Goal: Task Accomplishment & Management: Manage account settings

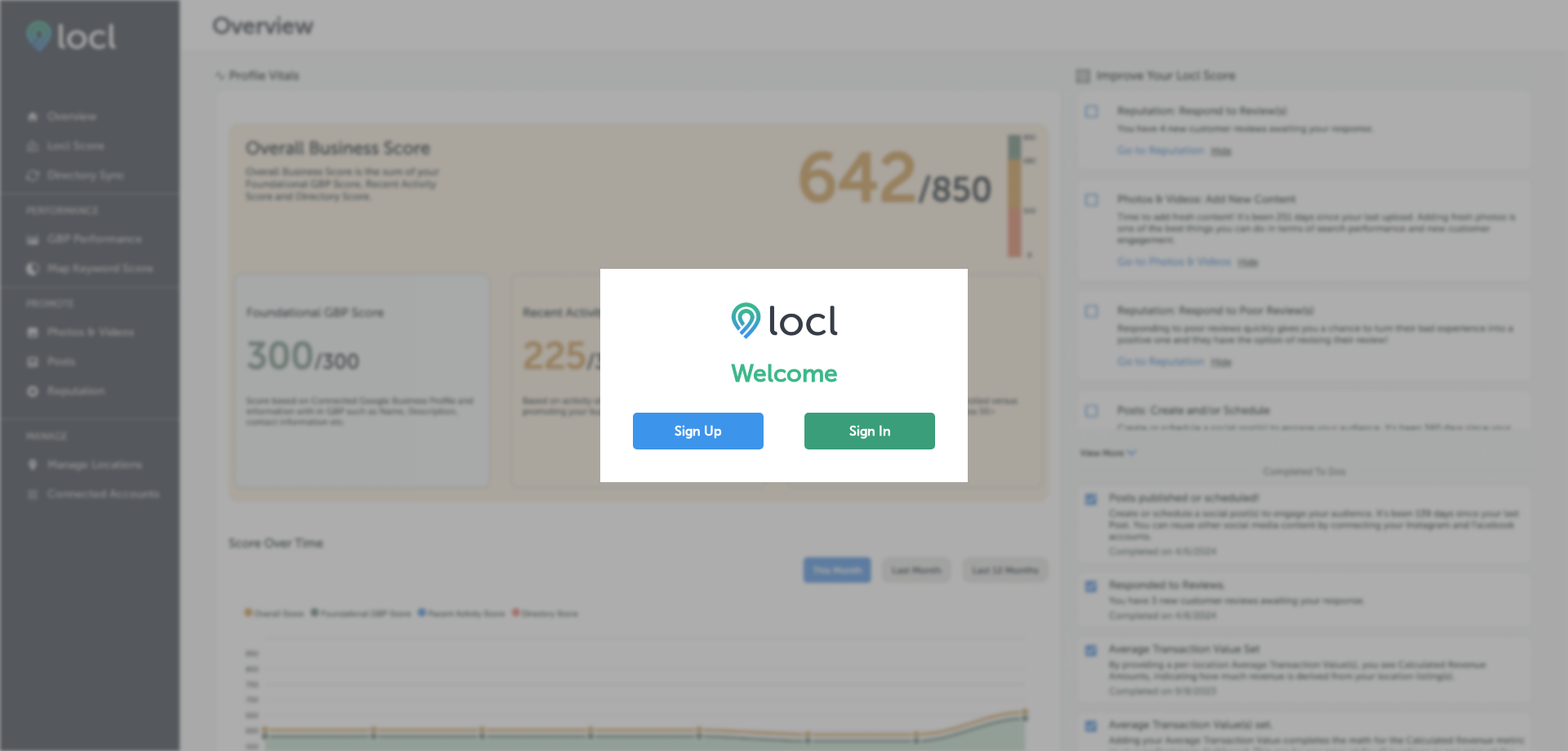
click at [888, 430] on button "Sign In" at bounding box center [869, 431] width 130 height 37
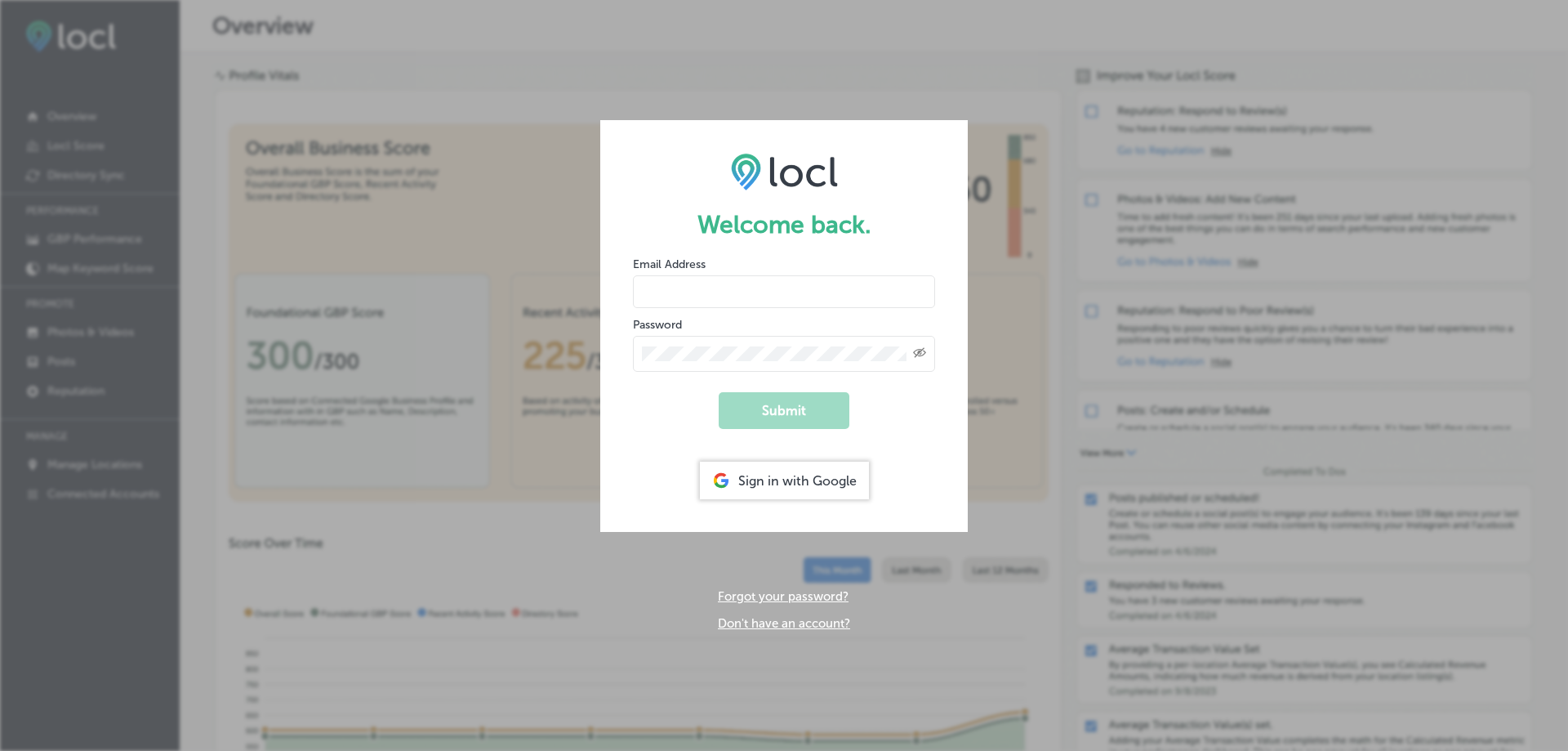
click at [744, 283] on input "email" at bounding box center [784, 291] width 302 height 32
type input "[EMAIL_ADDRESS][DOMAIN_NAME]"
click at [948, 192] on form "Welcome back. Email Address [EMAIL_ADDRESS][DOMAIN_NAME] Password Created with …" at bounding box center [784, 326] width 368 height 412
click at [799, 595] on link "Forgot your password?" at bounding box center [783, 596] width 130 height 14
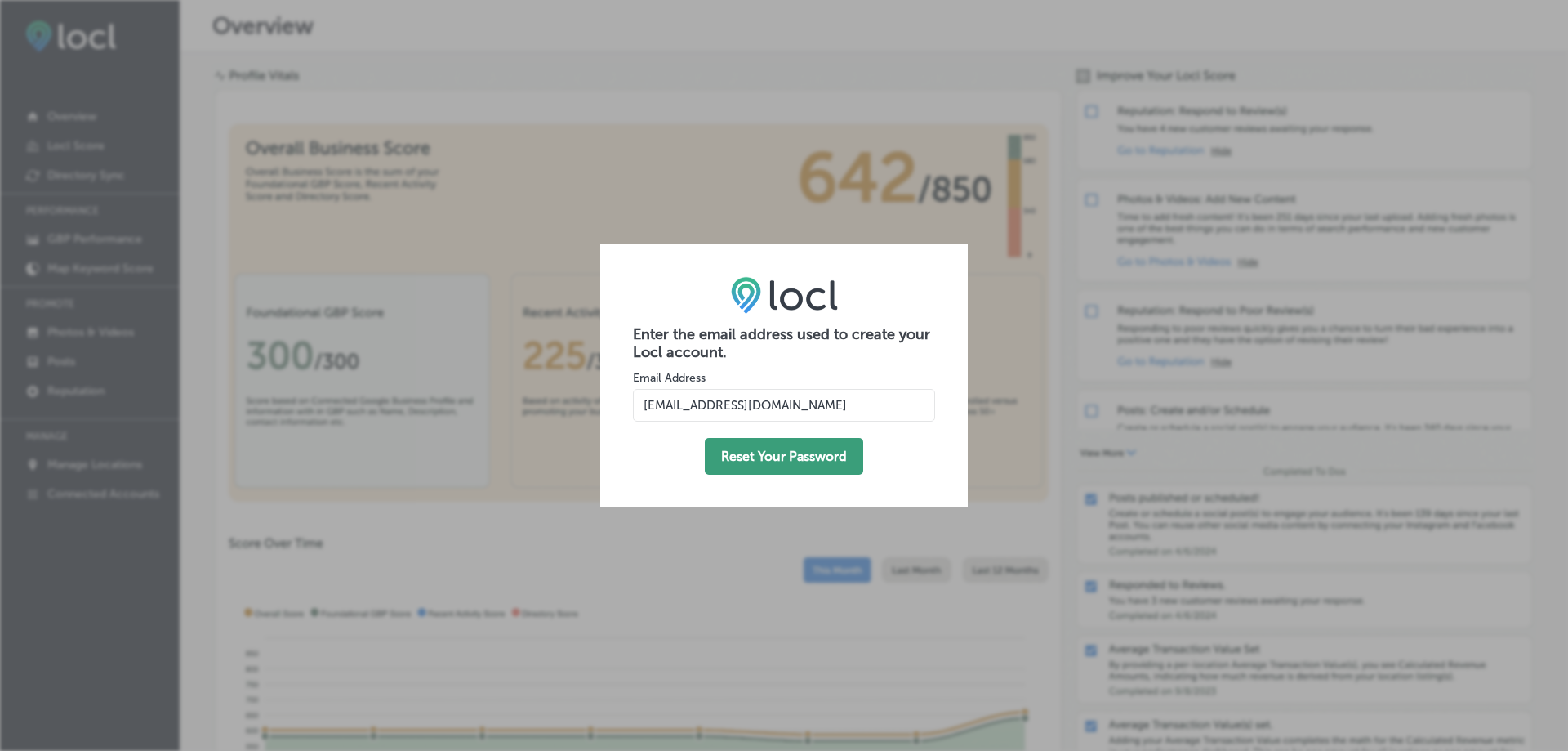
click at [791, 456] on button "Reset Your Password" at bounding box center [784, 456] width 158 height 37
